Goal: Task Accomplishment & Management: Manage account settings

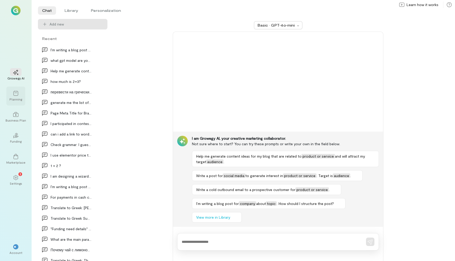
click at [16, 95] on icon at bounding box center [15, 93] width 5 height 5
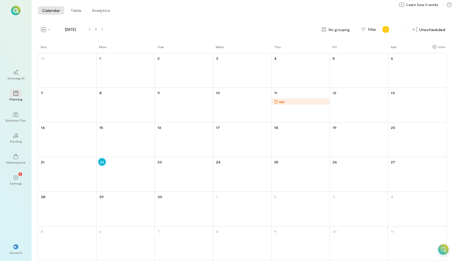
click at [290, 101] on div "aaa" at bounding box center [301, 101] width 55 height 5
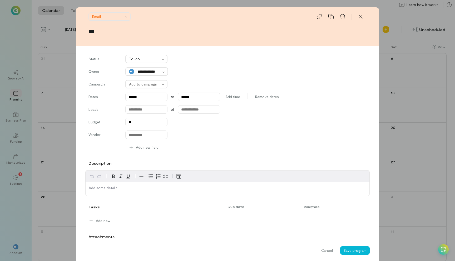
click at [122, 32] on input "***" at bounding box center [227, 31] width 278 height 7
type input "**********"
click at [348, 239] on span "Save program" at bounding box center [354, 250] width 23 height 4
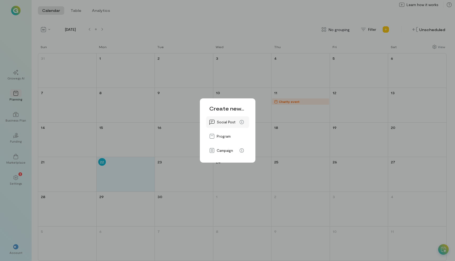
click at [234, 119] on span "Social Post" at bounding box center [225, 121] width 19 height 5
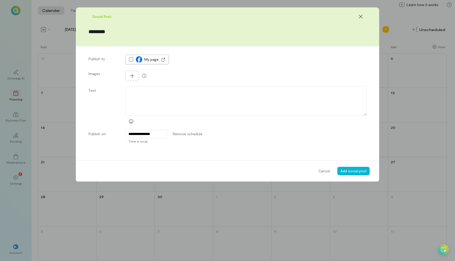
click at [163, 60] on icon at bounding box center [164, 59] width 2 height 2
click at [324, 171] on span "Cancel" at bounding box center [324, 170] width 12 height 5
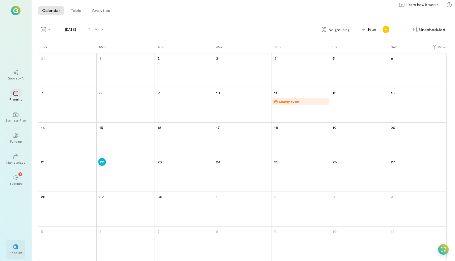
click at [13, 239] on div "Account" at bounding box center [15, 252] width 13 height 4
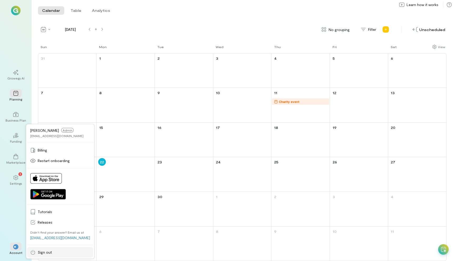
click at [48, 239] on span "Sign out" at bounding box center [64, 252] width 52 height 5
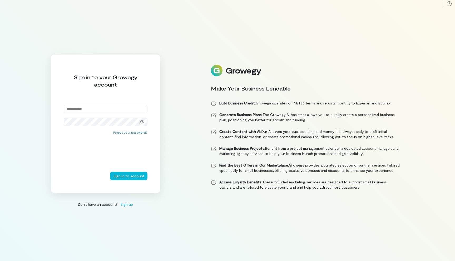
click at [108, 100] on div "Sign in to your Growegy account Forgot your password? Sign in to account" at bounding box center [105, 123] width 109 height 139
click at [107, 104] on div "Sign in to your Growegy account Forgot your password? Sign in to account" at bounding box center [105, 123] width 109 height 139
click at [106, 112] on input "email" at bounding box center [106, 109] width 84 height 8
type input "**********"
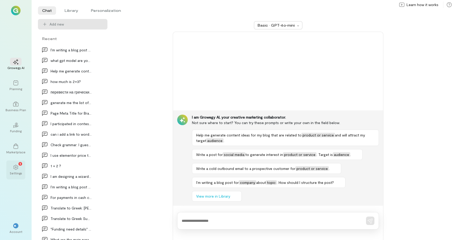
click at [18, 172] on div "Settings" at bounding box center [16, 173] width 12 height 4
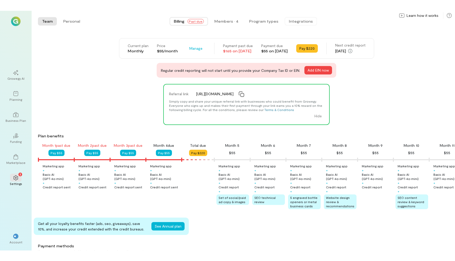
scroll to position [0, 79]
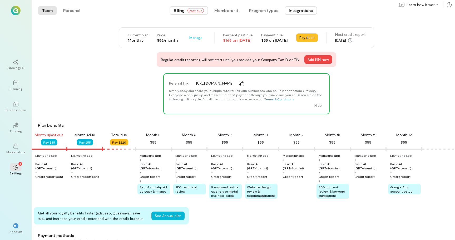
click at [301, 9] on button "Integrations" at bounding box center [300, 10] width 32 height 8
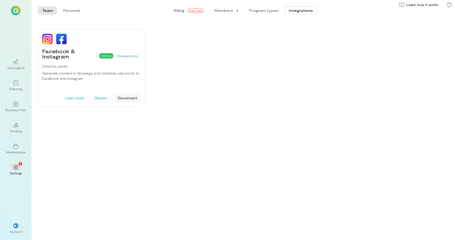
click at [132, 98] on button "Disconnect" at bounding box center [128, 98] width 26 height 8
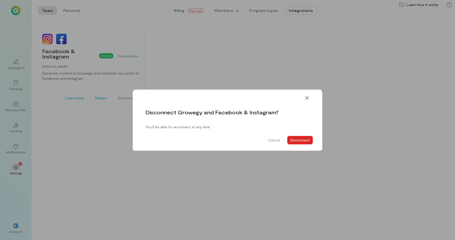
click at [301, 140] on button "Disconnect" at bounding box center [300, 140] width 26 height 8
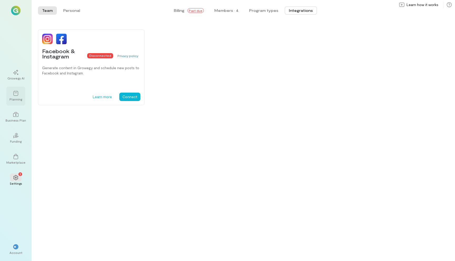
click at [11, 92] on div at bounding box center [16, 93] width 12 height 8
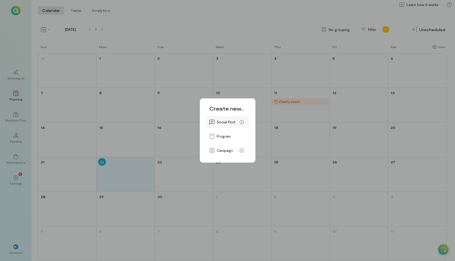
click at [222, 124] on span "Social Post" at bounding box center [225, 121] width 19 height 5
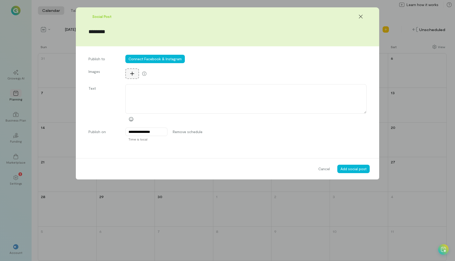
click at [132, 73] on icon at bounding box center [132, 74] width 4 height 4
click at [206, 94] on textarea at bounding box center [245, 98] width 241 height 29
click at [121, 33] on input "********" at bounding box center [227, 31] width 278 height 7
click at [150, 100] on textarea at bounding box center [245, 98] width 241 height 29
click at [227, 153] on form "**********" at bounding box center [227, 93] width 303 height 172
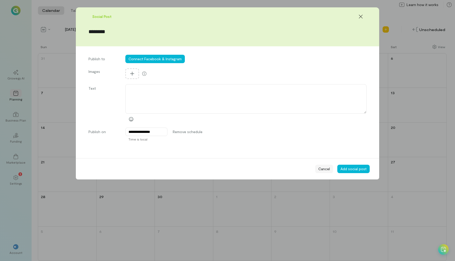
click at [330, 169] on div "Cancel" at bounding box center [324, 169] width 18 height 8
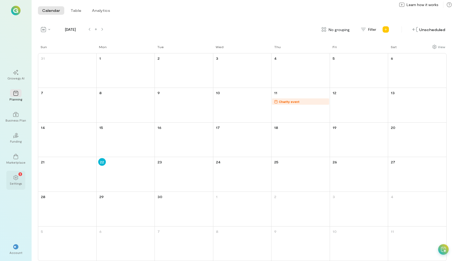
click at [16, 176] on icon at bounding box center [15, 177] width 5 height 5
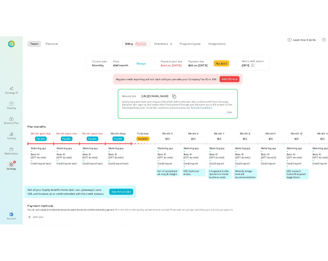
scroll to position [0, 79]
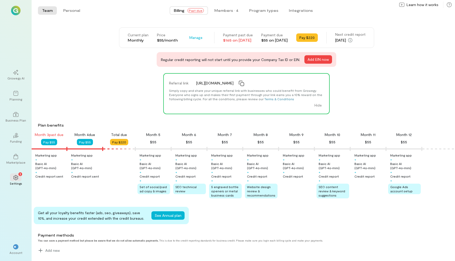
click at [292, 6] on div "Billing Past due Members · 4 Program types Integrations" at bounding box center [243, 10] width 314 height 11
click at [294, 9] on button "Integrations" at bounding box center [300, 10] width 32 height 8
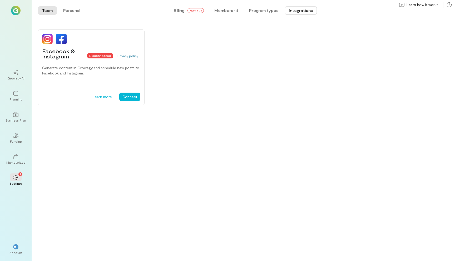
click at [138, 110] on div "Facebook & Instagram Disconnected Privacy policy Generate content in Growegy an…" at bounding box center [243, 143] width 423 height 236
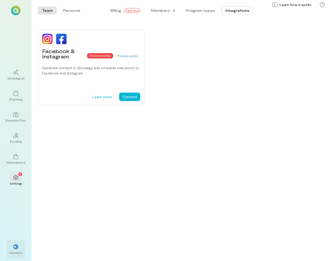
click at [17, 230] on span "**" at bounding box center [15, 246] width 3 height 3
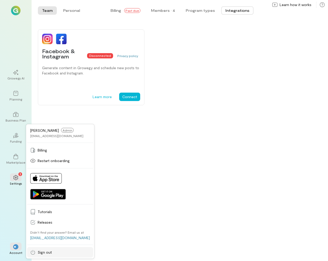
click at [39, 230] on span "Sign out" at bounding box center [64, 252] width 52 height 5
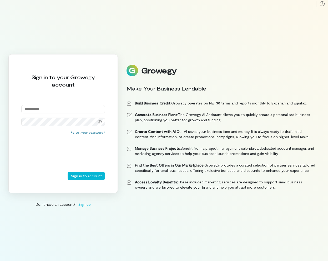
click at [55, 109] on input "email" at bounding box center [63, 109] width 84 height 8
type input "**********"
